Goal: Task Accomplishment & Management: Manage account settings

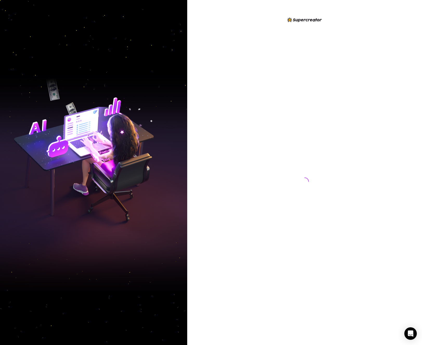
click at [215, 140] on div at bounding box center [304, 172] width 235 height 345
click at [368, 288] on div at bounding box center [304, 172] width 235 height 345
click at [192, 30] on div at bounding box center [304, 172] width 235 height 345
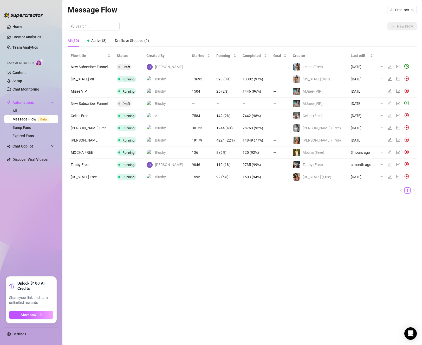
drag, startPoint x: 119, startPoint y: 298, endPoint x: 118, endPoint y: 300, distance: 2.8
click at [119, 298] on div "Message Flow All Creators New Flow All (10) Active (8) Drafts or Stopped (2) Fl…" at bounding box center [242, 166] width 349 height 325
drag, startPoint x: 101, startPoint y: 275, endPoint x: 102, endPoint y: 265, distance: 10.2
click at [101, 275] on div "Message Flow All Creators New Flow All (10) Active (8) Drafts or Stopped (2) Fl…" at bounding box center [242, 166] width 349 height 325
click at [25, 48] on link "Team Analytics" at bounding box center [24, 47] width 25 height 4
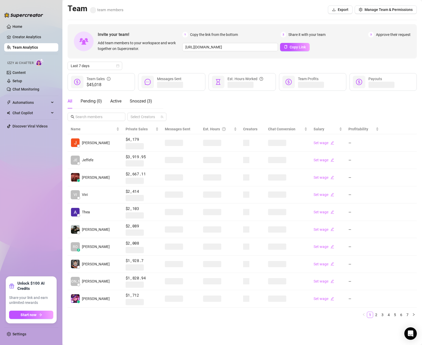
click at [37, 194] on ul "Home Creator Analytics Team Analytics Izzy AI Chatter Content Setup Chat Monito…" at bounding box center [31, 147] width 54 height 254
click at [376, 10] on span "Manage Team & Permissions" at bounding box center [388, 10] width 48 height 4
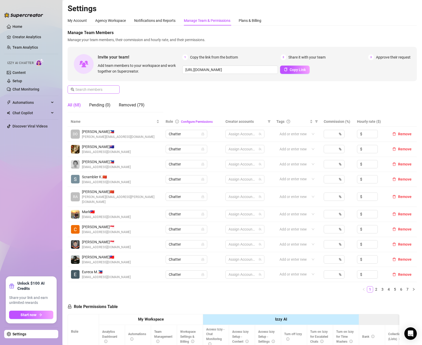
click at [102, 93] on span at bounding box center [94, 89] width 52 height 8
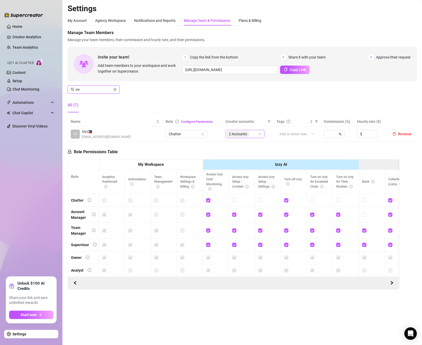
click at [244, 135] on span "2 Accounts" at bounding box center [238, 134] width 18 height 6
type input "viv"
click at [252, 133] on div "2 Accounts" at bounding box center [241, 133] width 31 height 7
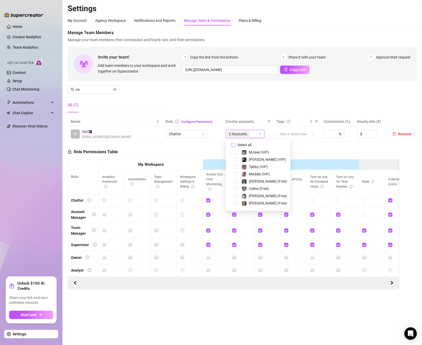
click at [235, 145] on span "Select all" at bounding box center [244, 145] width 18 height 6
click at [235, 145] on input "Select all" at bounding box center [233, 145] width 4 height 4
click at [235, 145] on span "Select all" at bounding box center [244, 145] width 18 height 6
click at [235, 145] on input "Select all" at bounding box center [233, 145] width 4 height 4
checkbox input "false"
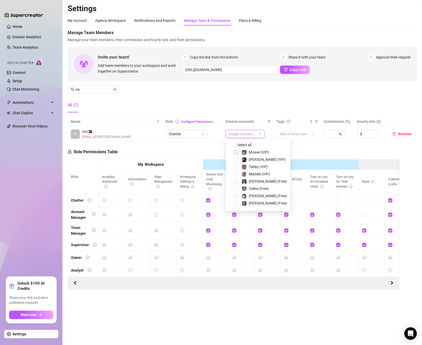
click at [238, 152] on span "Select tree node" at bounding box center [236, 152] width 4 height 4
click at [113, 90] on span "viv" at bounding box center [94, 89] width 52 height 8
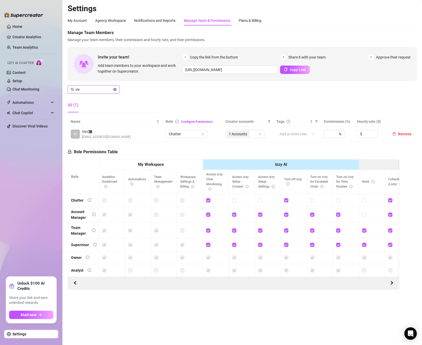
click at [115, 90] on icon "close-circle" at bounding box center [114, 89] width 3 height 3
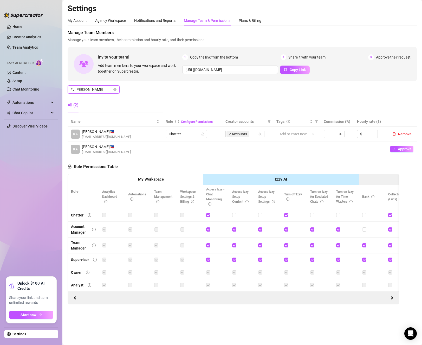
type input "[PERSON_NAME]"
click at [254, 133] on div "2 Accounts" at bounding box center [241, 133] width 31 height 7
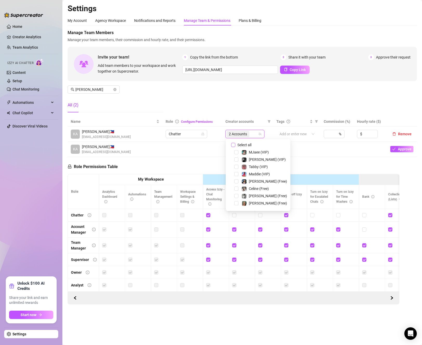
click at [234, 144] on input "Select all" at bounding box center [233, 145] width 4 height 4
checkbox input "false"
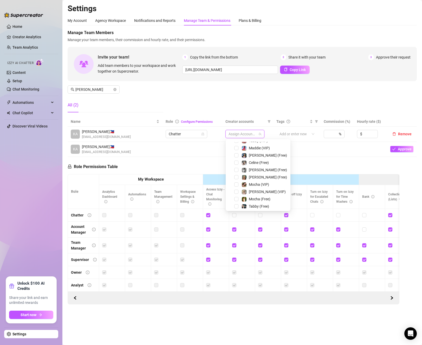
scroll to position [52, 0]
click at [238, 188] on div "[US_STATE] (Free)" at bounding box center [258, 187] width 62 height 6
click at [237, 188] on span "Select tree node" at bounding box center [236, 187] width 4 height 4
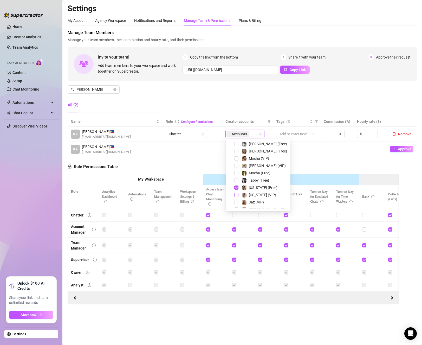
click at [237, 195] on span "Select tree node" at bounding box center [236, 195] width 4 height 4
click at [307, 168] on div "Role Permissions Table Role My Workspace Izzy AI OnlyFans Side Menu OnlyFans Ch…" at bounding box center [234, 231] width 332 height 148
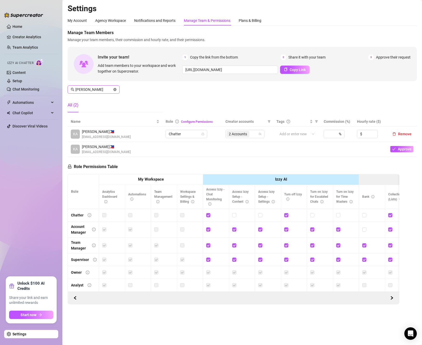
click at [116, 90] on icon "close-circle" at bounding box center [114, 89] width 3 height 3
click at [243, 151] on span "6 Accounts" at bounding box center [238, 149] width 18 height 6
type input "charlo"
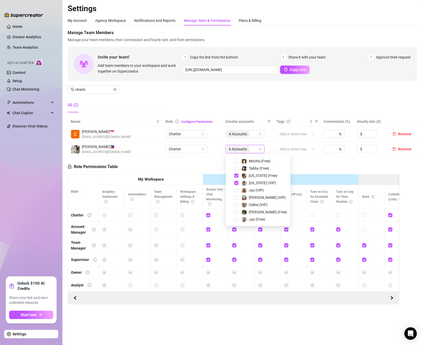
scroll to position [53, 0]
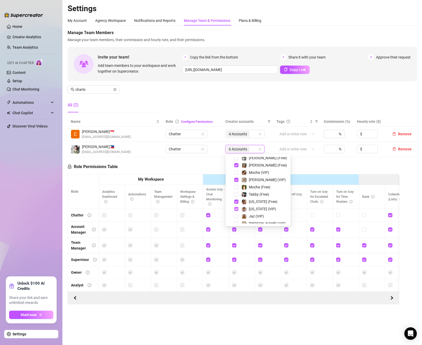
click at [237, 208] on span "Select tree node" at bounding box center [236, 209] width 4 height 4
click at [236, 203] on span "Select tree node" at bounding box center [236, 201] width 4 height 4
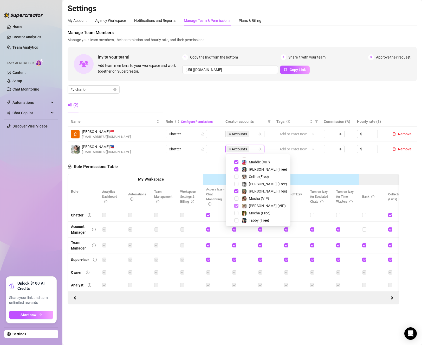
scroll to position [0, 0]
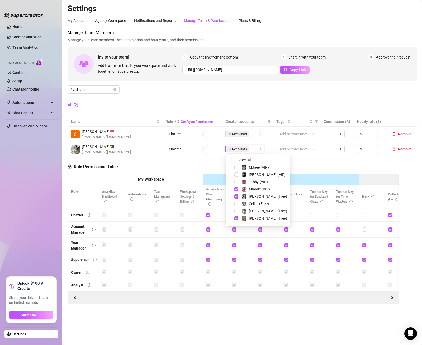
click at [236, 191] on div "Maddie (VIP)" at bounding box center [258, 189] width 62 height 6
click at [236, 188] on span "Select tree node" at bounding box center [236, 189] width 4 height 4
click at [234, 198] on div "[PERSON_NAME] (Free)" at bounding box center [258, 196] width 62 height 6
click at [236, 197] on span "Select tree node" at bounding box center [236, 196] width 4 height 4
drag, startPoint x: 323, startPoint y: 179, endPoint x: 351, endPoint y: 206, distance: 38.6
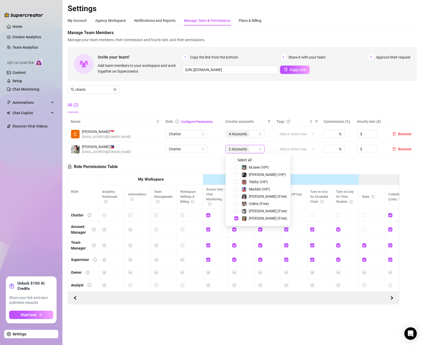
click at [323, 179] on th "Izzy AI" at bounding box center [281, 179] width 156 height 11
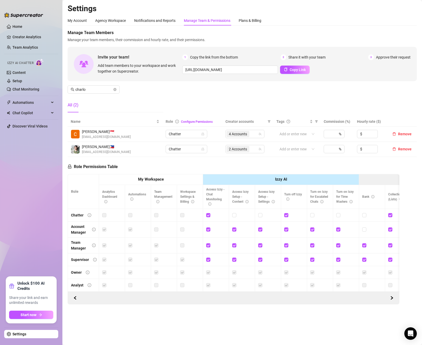
drag, startPoint x: 100, startPoint y: 320, endPoint x: 97, endPoint y: 321, distance: 2.7
click at [100, 320] on main "Settings My Account Agency Workspace Notifications and Reports Manage Team & Pe…" at bounding box center [242, 172] width 360 height 345
drag, startPoint x: 115, startPoint y: 89, endPoint x: 418, endPoint y: 344, distance: 396.3
click at [115, 89] on icon "close-circle" at bounding box center [114, 89] width 3 height 3
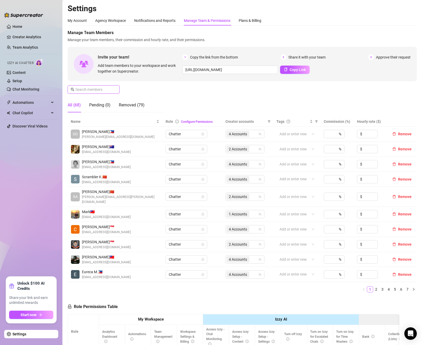
click at [80, 87] on input "text" at bounding box center [93, 90] width 37 height 6
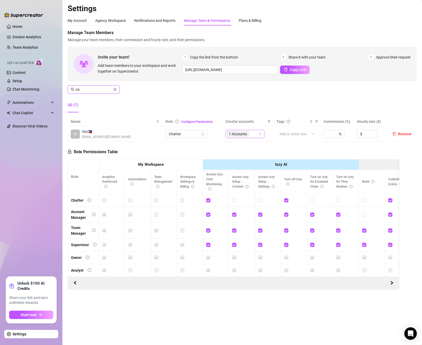
type input "viv"
click at [251, 133] on input "search" at bounding box center [250, 134] width 1 height 6
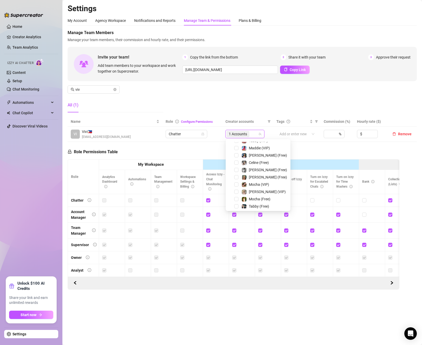
scroll to position [52, 0]
click at [236, 201] on span "Select tree node" at bounding box center [236, 202] width 4 height 4
click at [235, 206] on div "Jaz (Free)" at bounding box center [258, 204] width 62 height 6
click at [235, 203] on span "Select tree node" at bounding box center [236, 204] width 4 height 4
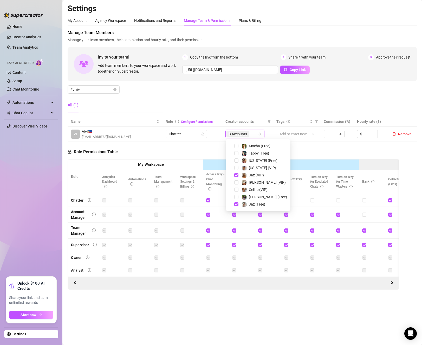
click at [303, 160] on th "Izzy AI" at bounding box center [281, 164] width 156 height 11
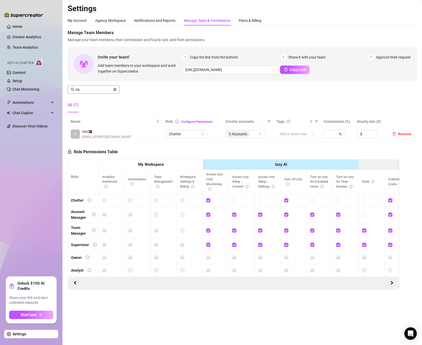
click at [115, 90] on icon "close-circle" at bounding box center [114, 89] width 3 height 3
click at [254, 136] on div "6 Accounts" at bounding box center [241, 133] width 31 height 7
type input "[PERSON_NAME]"
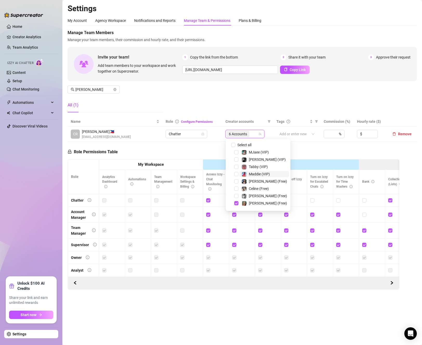
scroll to position [26, 0]
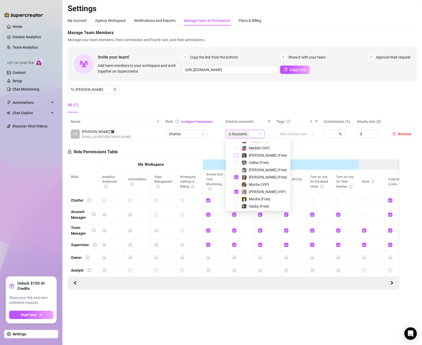
click at [237, 155] on span "Select tree node" at bounding box center [236, 155] width 4 height 4
click at [236, 148] on span "Select tree node" at bounding box center [236, 148] width 4 height 4
click at [236, 178] on span "Select tree node" at bounding box center [236, 177] width 4 height 4
click at [236, 193] on span "Select tree node" at bounding box center [236, 192] width 4 height 4
click at [304, 154] on div "Role Permissions Table Role My Workspace Izzy AI OnlyFans Side Menu OnlyFans Ch…" at bounding box center [234, 216] width 332 height 148
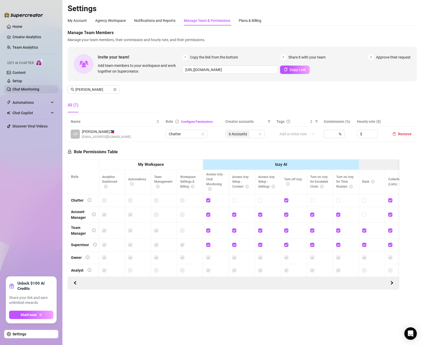
click at [16, 90] on link "Chat Monitoring" at bounding box center [25, 89] width 27 height 4
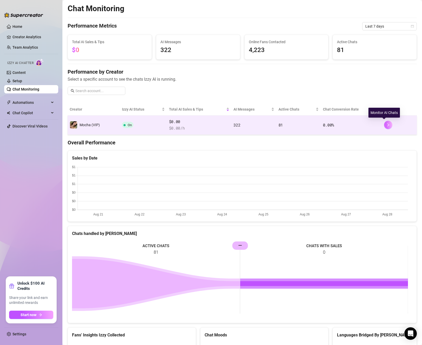
click at [384, 123] on button "button" at bounding box center [388, 125] width 8 height 8
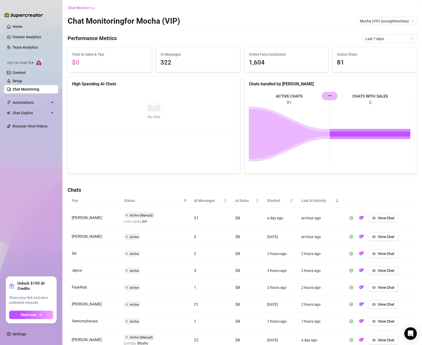
scroll to position [71, 0]
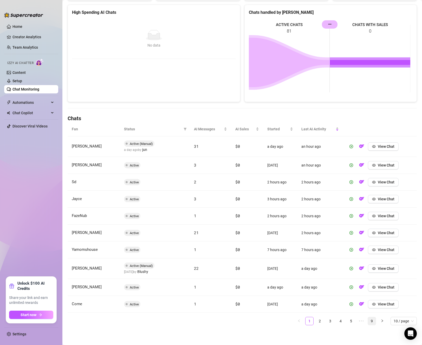
click at [368, 322] on link "9" at bounding box center [372, 321] width 8 height 8
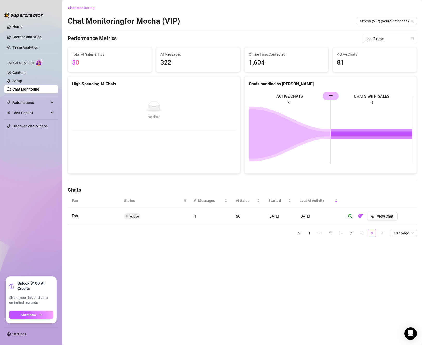
scroll to position [0, 0]
click at [310, 234] on link "1" at bounding box center [309, 233] width 8 height 8
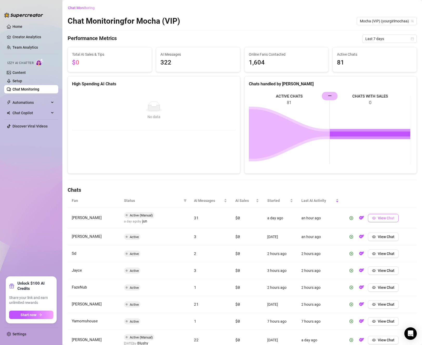
click at [390, 218] on span "View Chat" at bounding box center [386, 218] width 17 height 4
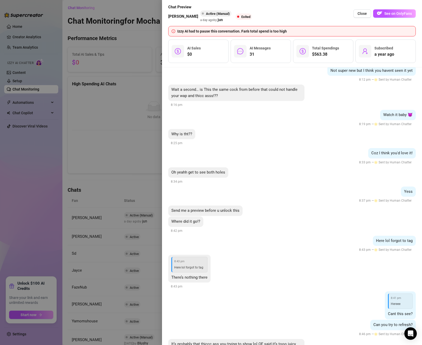
scroll to position [2184, 0]
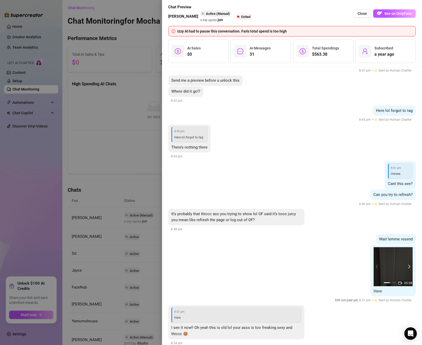
click at [406, 264] on button "next" at bounding box center [408, 266] width 4 height 4
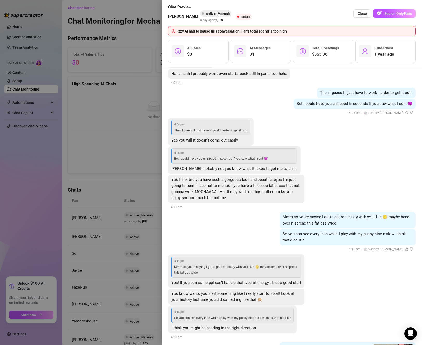
scroll to position [1534, 0]
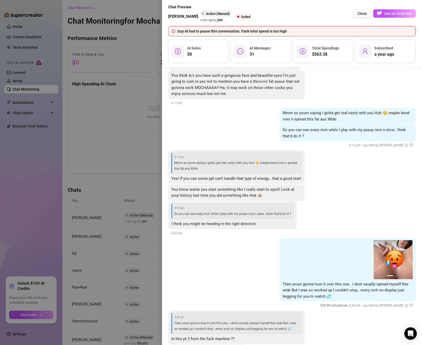
click at [52, 234] on div at bounding box center [211, 172] width 422 height 345
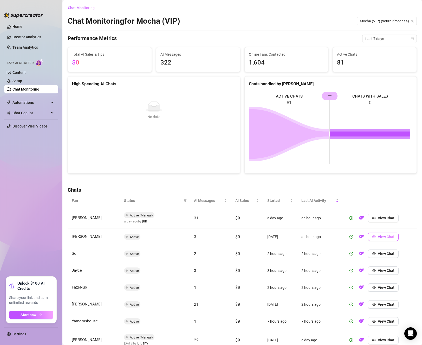
scroll to position [71, 0]
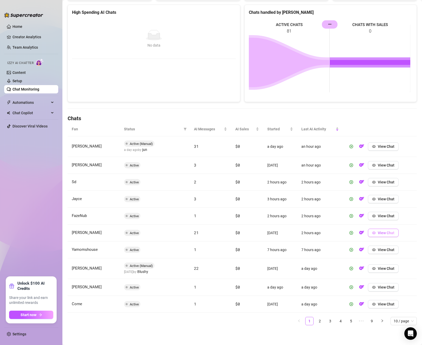
click at [382, 232] on span "View Chat" at bounding box center [386, 233] width 17 height 4
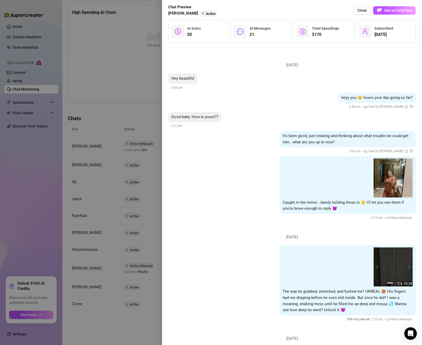
click at [122, 91] on div at bounding box center [211, 172] width 422 height 345
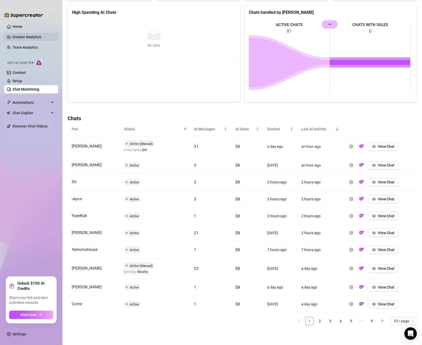
click at [22, 35] on link "Creator Analytics" at bounding box center [33, 37] width 42 height 8
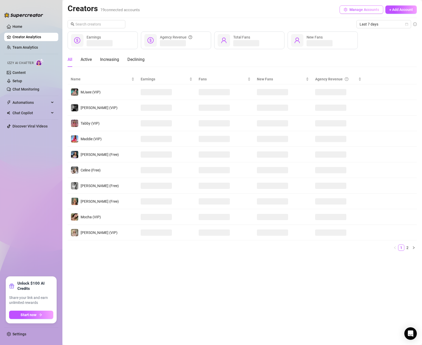
click at [364, 5] on button "Manage Accounts" at bounding box center [362, 9] width 44 height 8
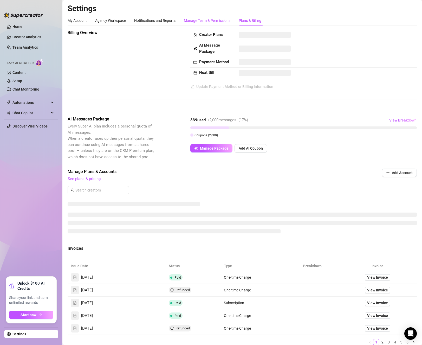
click at [216, 19] on div "Manage Team & Permissions" at bounding box center [207, 21] width 47 height 6
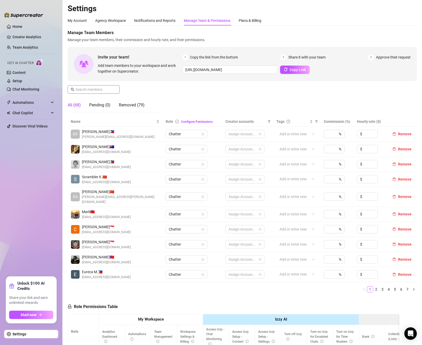
click at [94, 88] on input "text" at bounding box center [93, 90] width 37 height 6
type input "jaz"
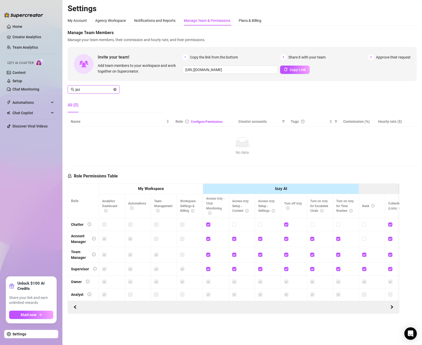
click at [115, 89] on icon "close-circle" at bounding box center [114, 89] width 3 height 3
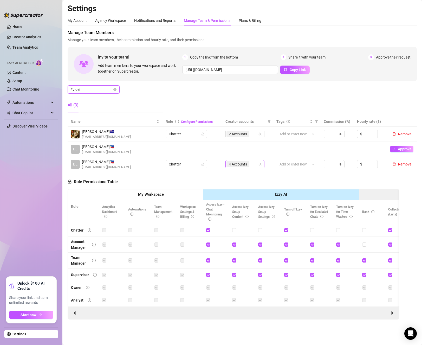
click at [240, 167] on span "4 Accounts" at bounding box center [238, 164] width 18 height 6
type input "dei"
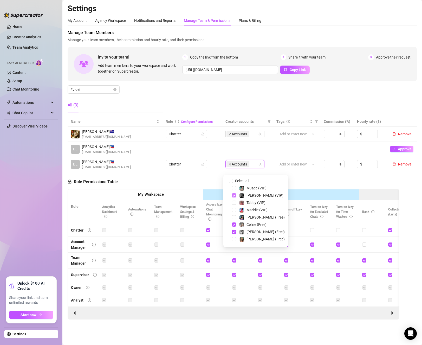
click at [233, 194] on span "Select tree node" at bounding box center [234, 195] width 4 height 4
click at [232, 181] on span "Select tree node" at bounding box center [234, 180] width 4 height 4
click at [233, 238] on span "Select tree node" at bounding box center [234, 238] width 4 height 4
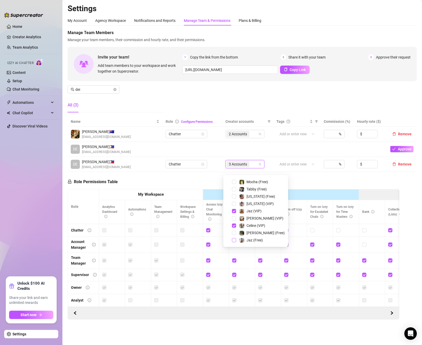
click at [233, 241] on span "Select tree node" at bounding box center [234, 240] width 4 height 4
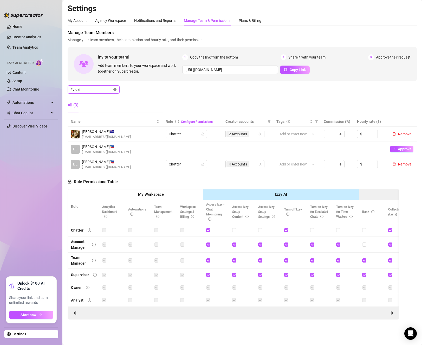
click at [115, 90] on icon "close-circle" at bounding box center [114, 89] width 3 height 3
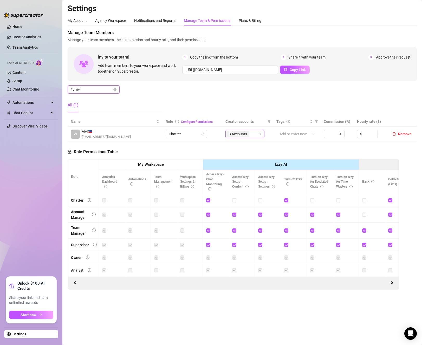
click at [247, 138] on div "3 Accounts" at bounding box center [244, 134] width 39 height 8
type input "viv"
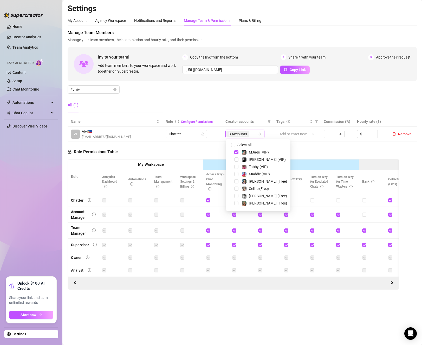
scroll to position [78, 0]
click at [237, 175] on span "Select tree node" at bounding box center [236, 176] width 4 height 4
click at [236, 205] on span "Select tree node" at bounding box center [236, 205] width 4 height 4
click at [210, 156] on div "Role Permissions Table Role My Workspace Izzy AI OnlyFans Side Menu OnlyFans Ch…" at bounding box center [234, 216] width 332 height 148
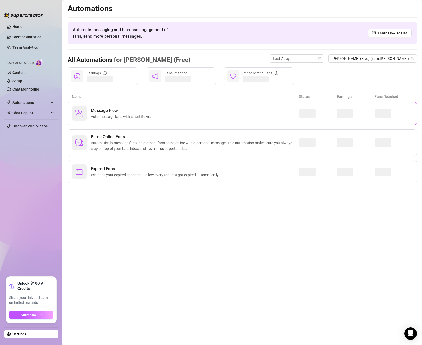
click at [117, 114] on span "Auto-message fans with smart flows." at bounding box center [122, 117] width 62 height 6
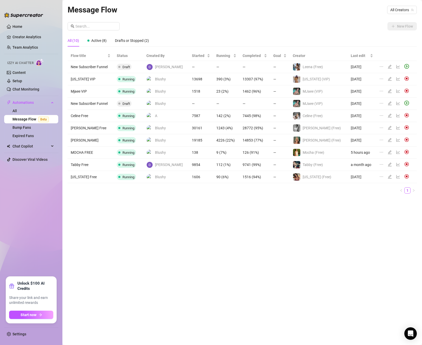
click at [404, 139] on img at bounding box center [406, 139] width 5 height 5
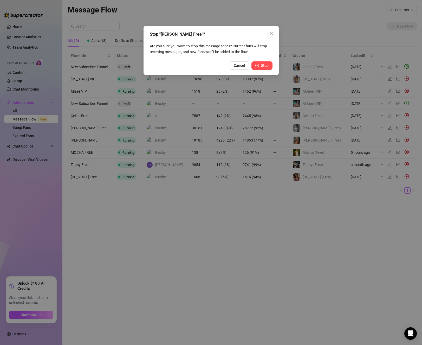
click at [268, 66] on span "Stop" at bounding box center [265, 65] width 8 height 4
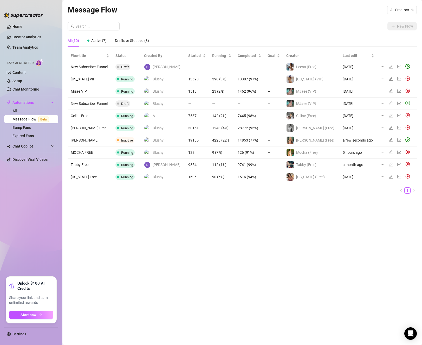
click at [26, 203] on ul "Home Creator Analytics Team Analytics Izzy AI Chatter Content Setup Chat Monito…" at bounding box center [31, 147] width 54 height 254
